Goal: Information Seeking & Learning: Learn about a topic

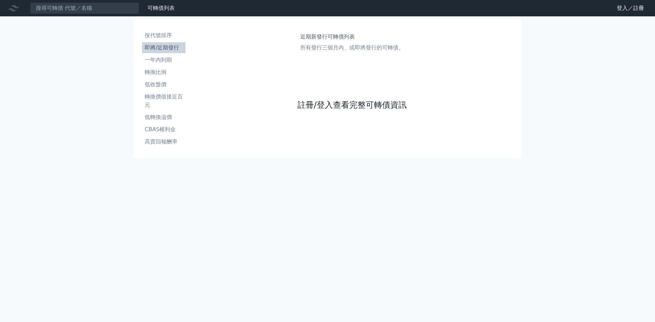
click at [350, 104] on link "註冊/登入查看完整可轉債資訊" at bounding box center [351, 105] width 109 height 11
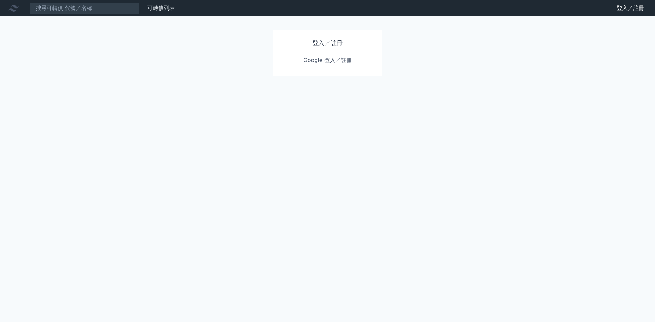
click at [332, 61] on link "Google 登入／註冊" at bounding box center [327, 60] width 71 height 14
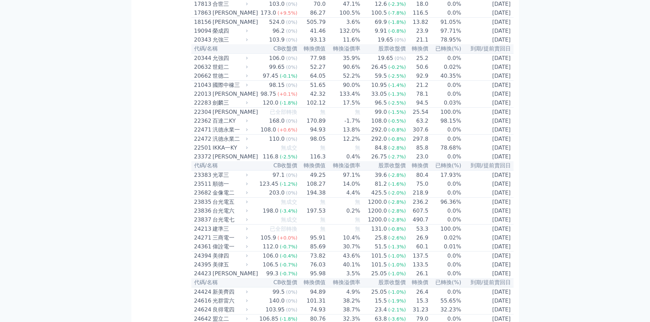
scroll to position [364, 0]
click at [206, 161] on div "23372" at bounding box center [202, 157] width 17 height 8
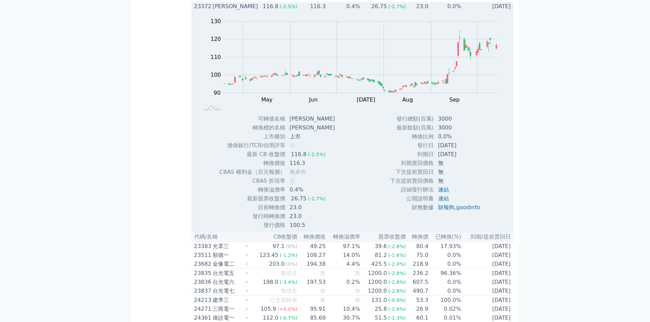
scroll to position [546, 0]
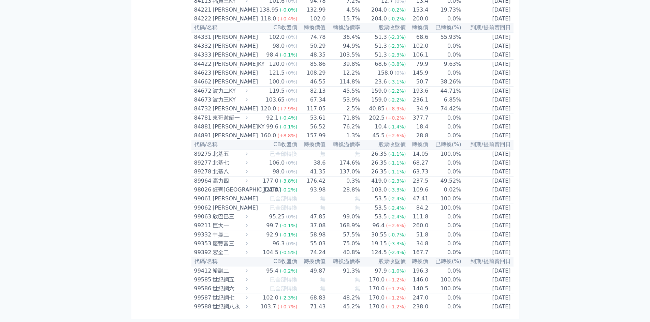
scroll to position [3819, 0]
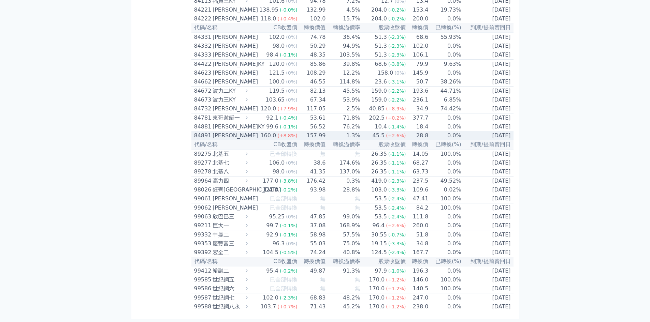
click at [201, 140] on div "84891" at bounding box center [202, 136] width 17 height 8
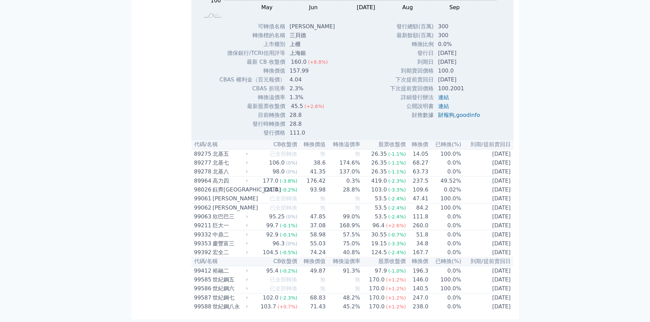
scroll to position [4000, 0]
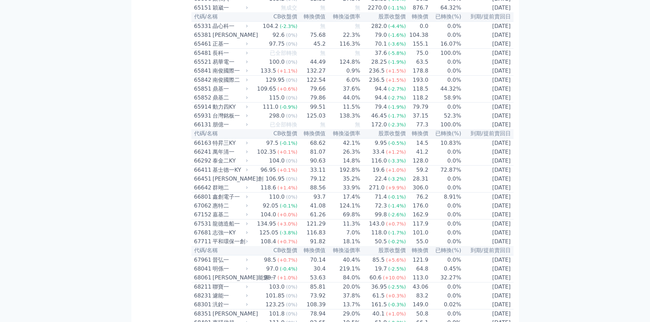
scroll to position [2956, 0]
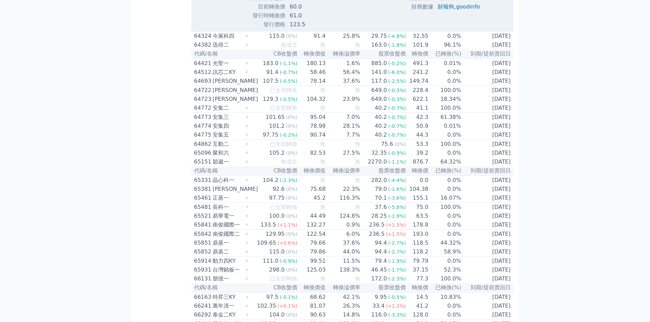
scroll to position [3047, 0]
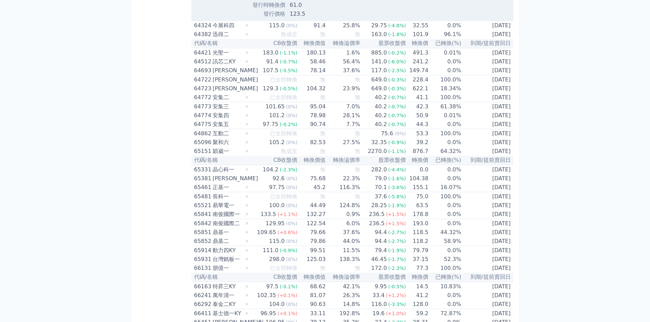
drag, startPoint x: 200, startPoint y: 4, endPoint x: 202, endPoint y: 12, distance: 8.0
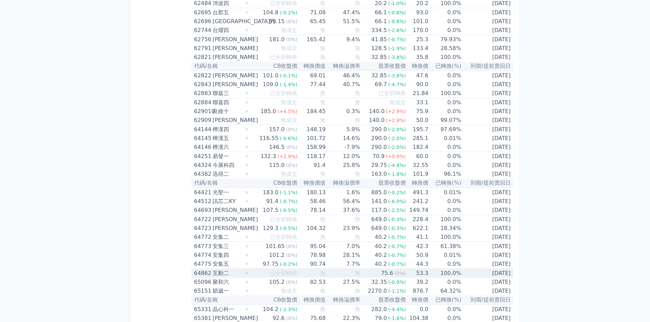
scroll to position [2683, 0]
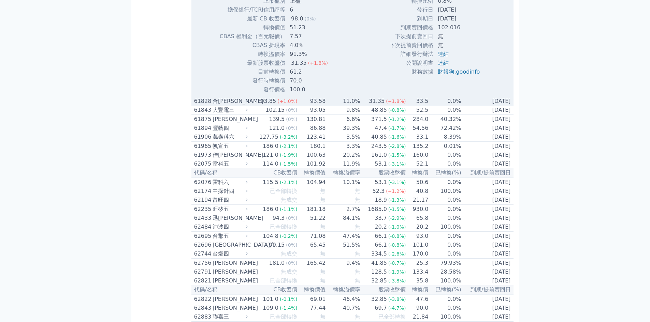
click at [218, 105] on div "合[PERSON_NAME]" at bounding box center [229, 101] width 34 height 8
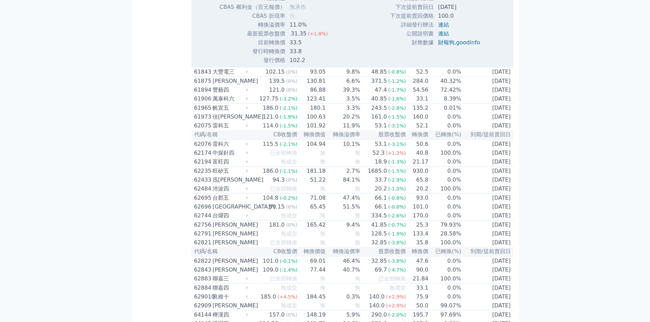
scroll to position [2956, 0]
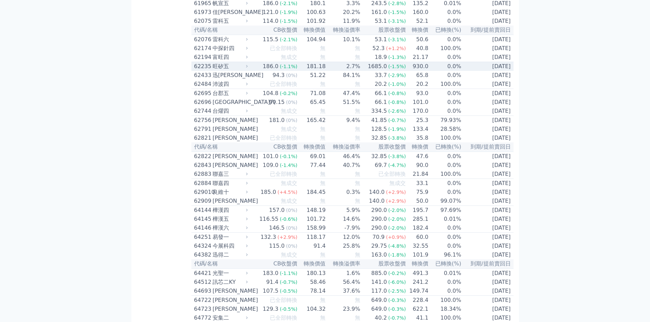
scroll to position [2683, 0]
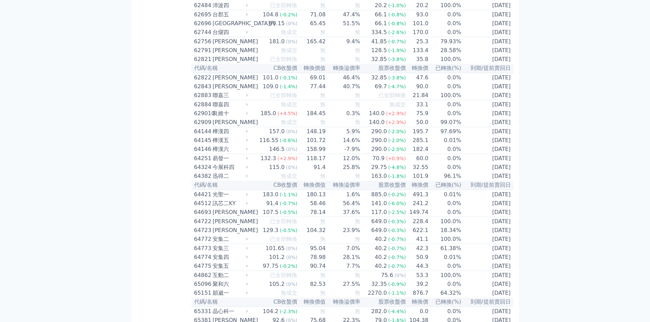
scroll to position [2956, 0]
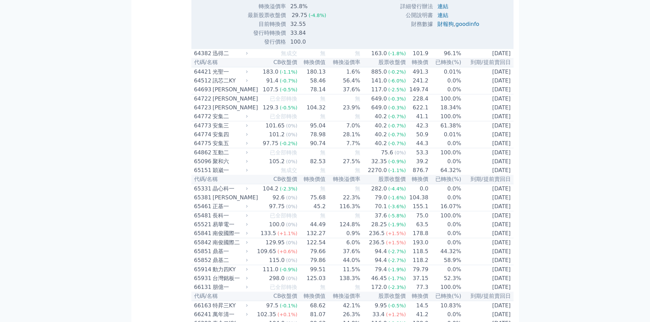
scroll to position [3047, 0]
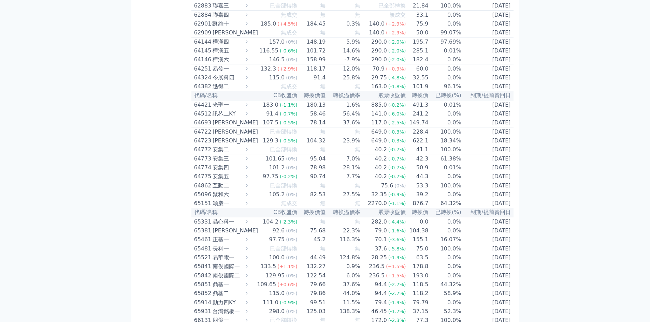
scroll to position [2774, 0]
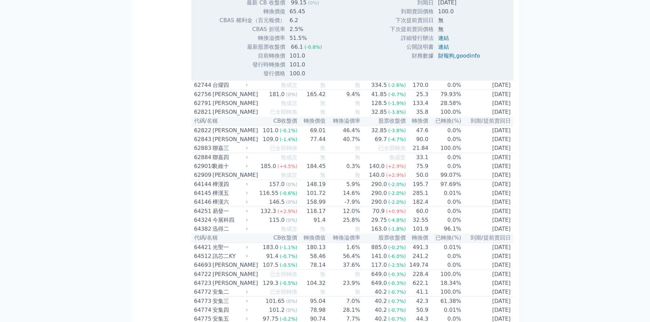
scroll to position [2865, 0]
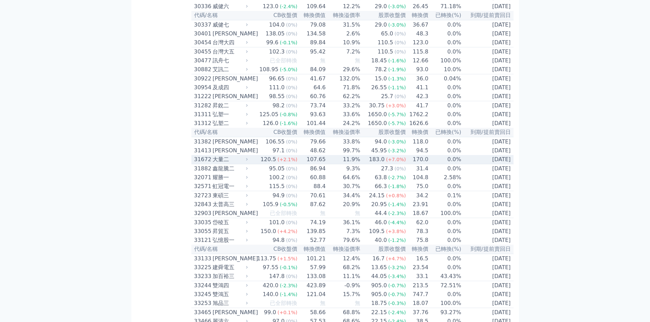
scroll to position [865, 0]
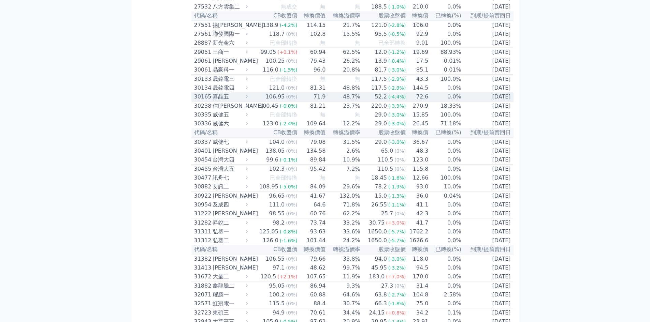
click at [204, 101] on div "30165" at bounding box center [202, 97] width 17 height 8
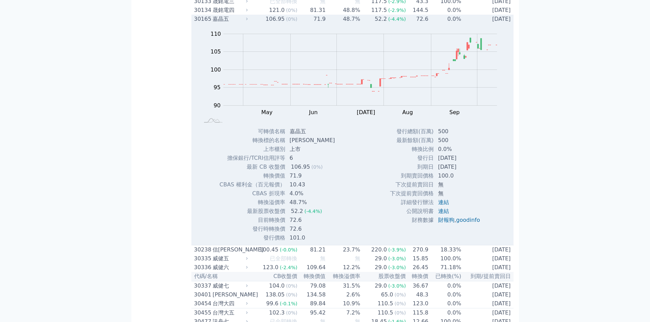
scroll to position [956, 0]
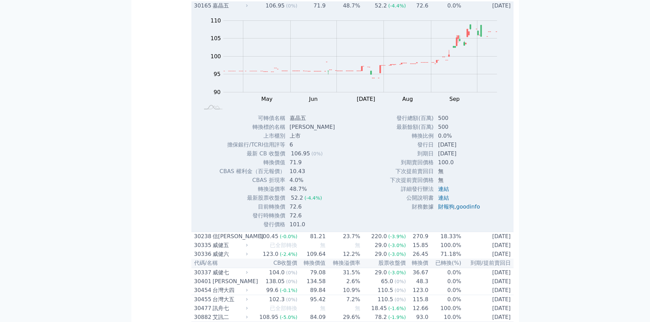
click at [198, 10] on div "30165" at bounding box center [202, 6] width 17 height 8
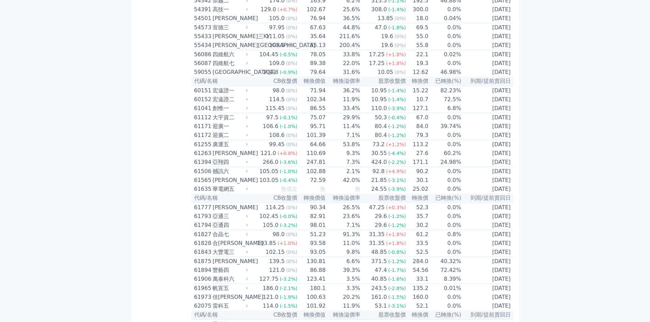
scroll to position [2411, 0]
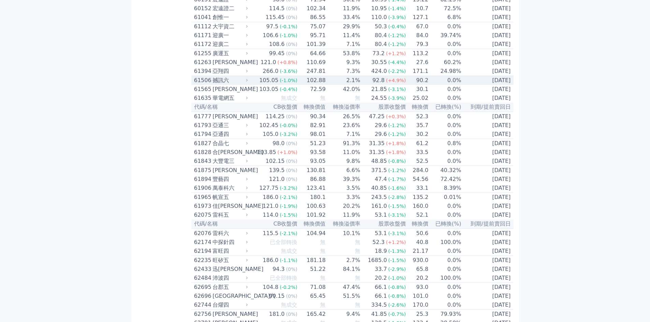
click at [203, 85] on div "61506" at bounding box center [202, 80] width 17 height 8
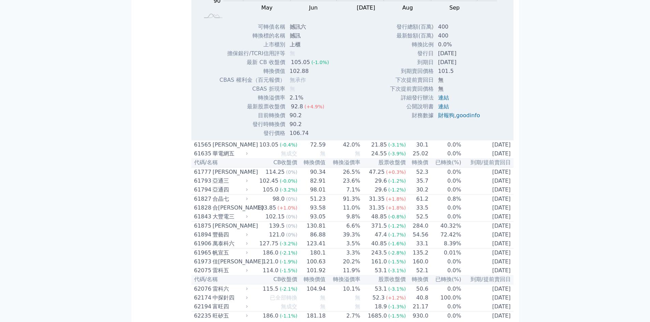
scroll to position [2592, 0]
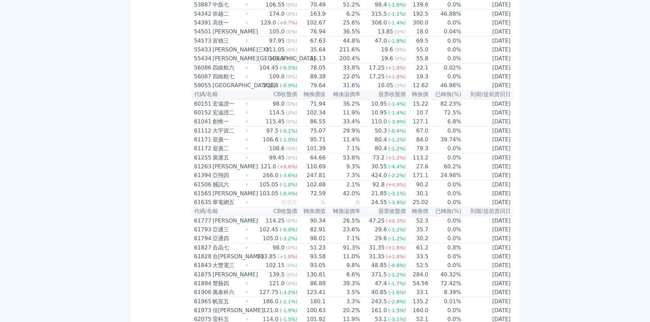
scroll to position [2320, 0]
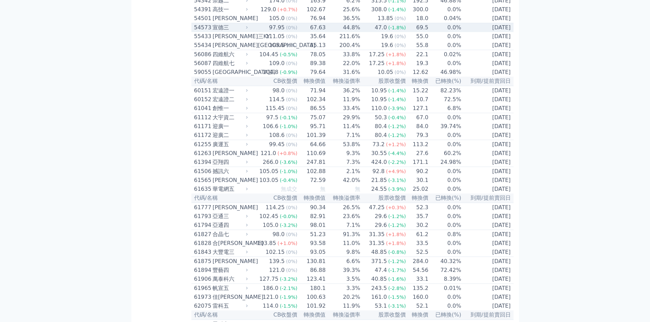
click at [203, 32] on div "54573" at bounding box center [202, 28] width 17 height 8
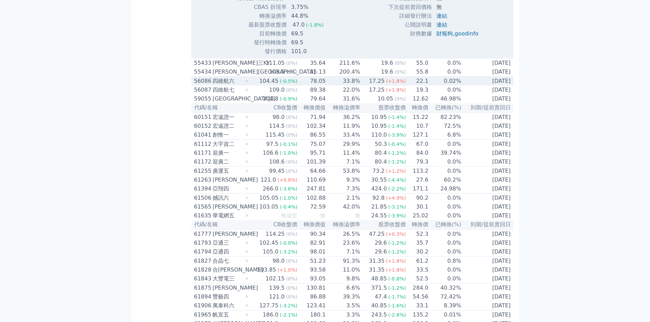
scroll to position [2501, 0]
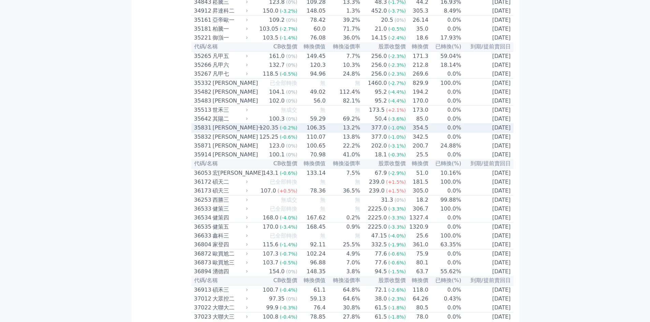
scroll to position [1319, 0]
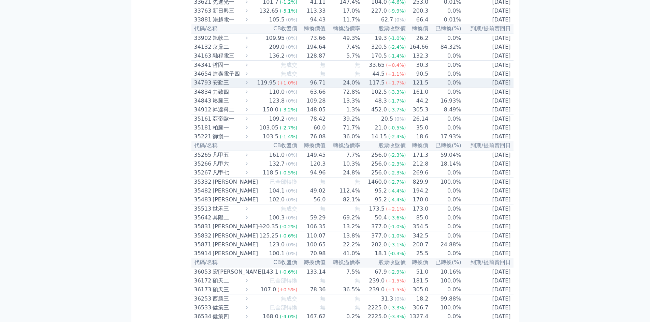
click at [202, 87] on div "34793" at bounding box center [202, 83] width 17 height 8
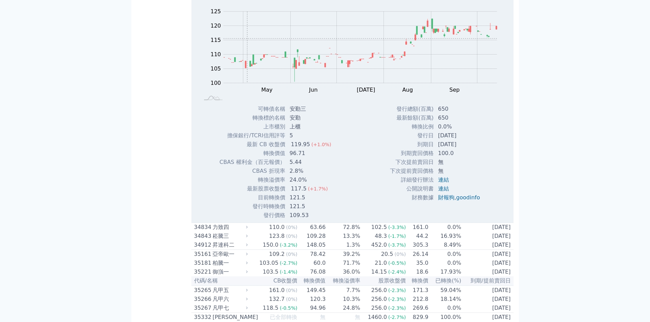
scroll to position [1410, 0]
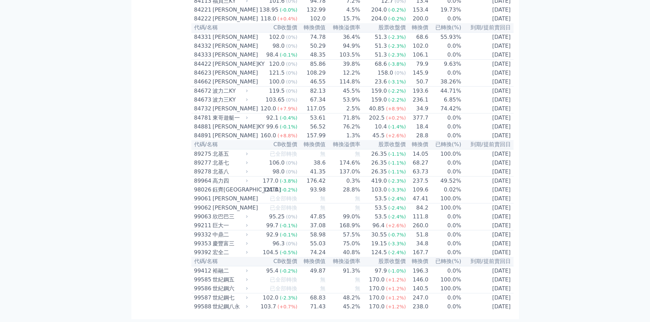
scroll to position [3865, 0]
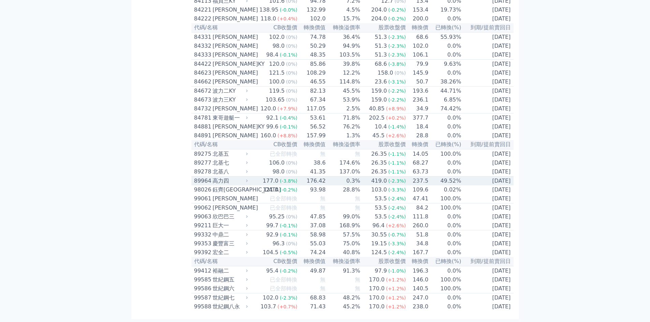
click at [201, 185] on div "89964" at bounding box center [202, 181] width 17 height 8
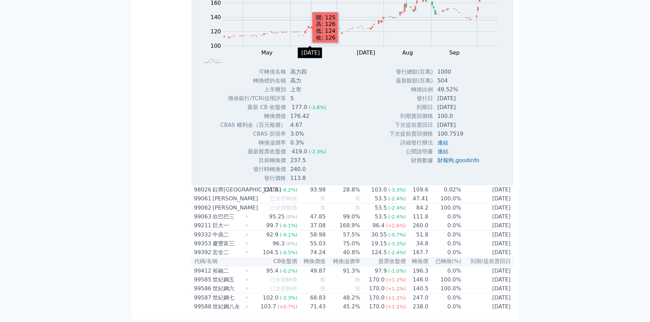
scroll to position [4047, 0]
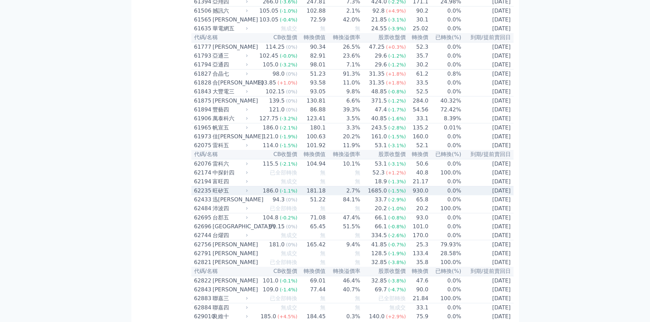
scroll to position [2410, 0]
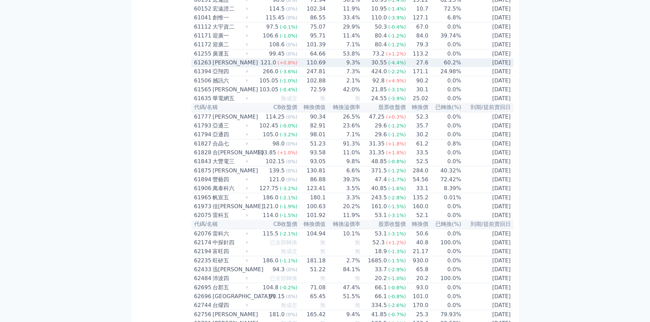
click at [198, 67] on div "61263" at bounding box center [202, 63] width 17 height 8
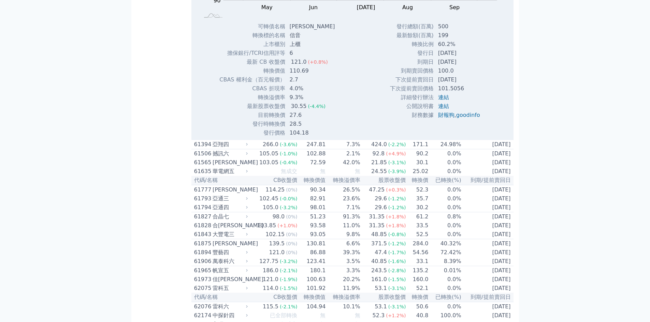
scroll to position [2501, 0]
